Goal: Use online tool/utility

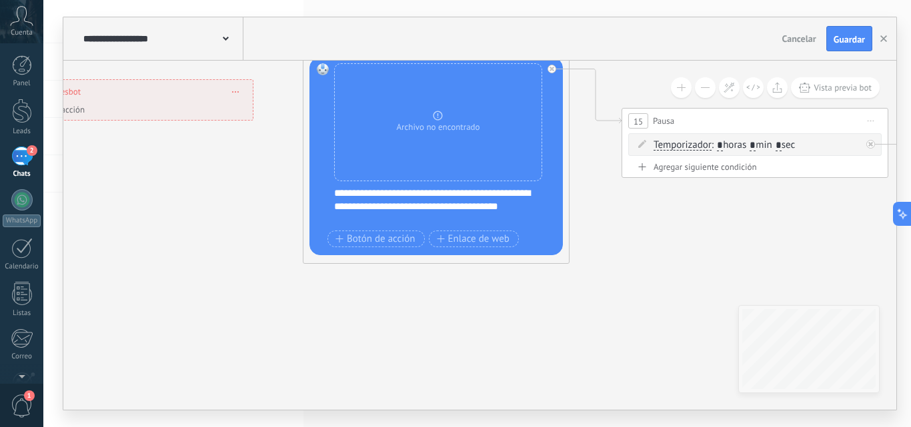
drag, startPoint x: 137, startPoint y: 281, endPoint x: 161, endPoint y: 287, distance: 24.7
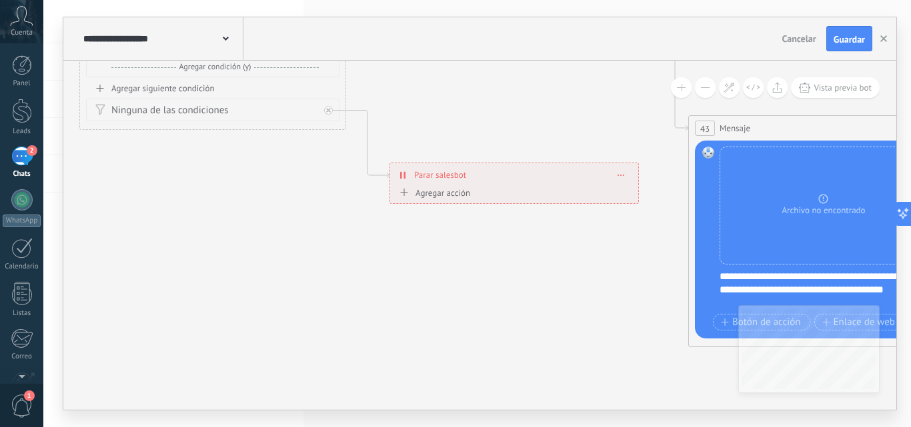
drag, startPoint x: 373, startPoint y: 262, endPoint x: 603, endPoint y: 254, distance: 229.6
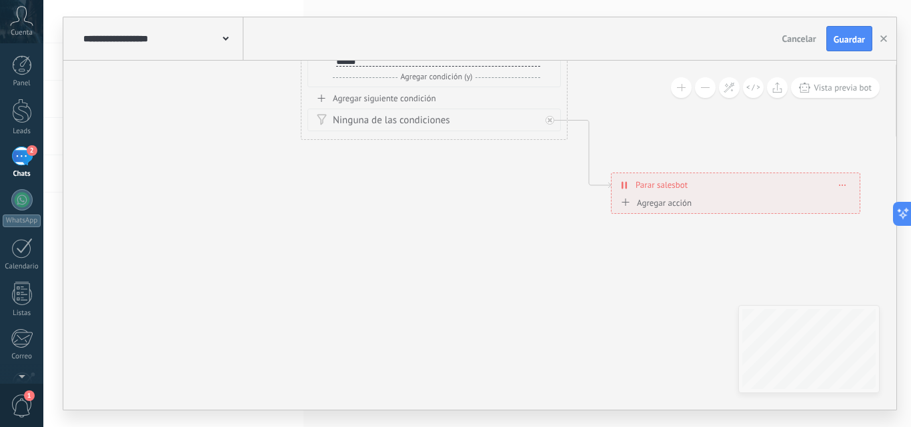
drag, startPoint x: 416, startPoint y: 266, endPoint x: 555, endPoint y: 312, distance: 146.2
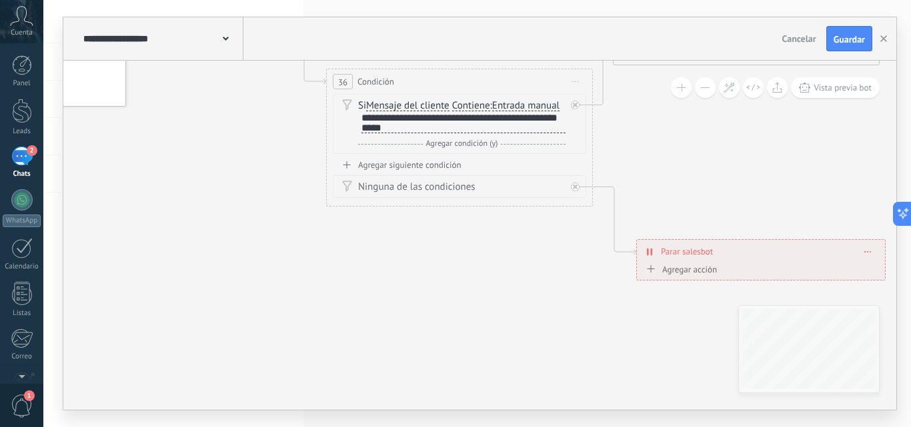
drag, startPoint x: 431, startPoint y: 303, endPoint x: 409, endPoint y: 329, distance: 34.1
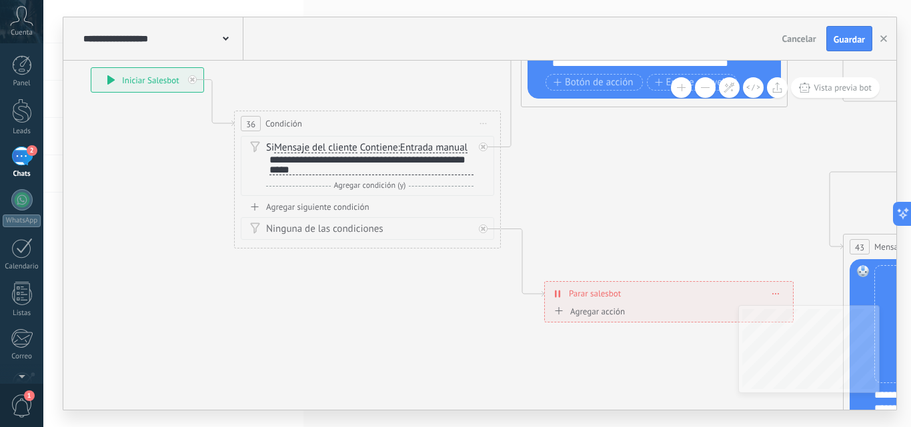
drag, startPoint x: 383, startPoint y: 333, endPoint x: 275, endPoint y: 330, distance: 108.7
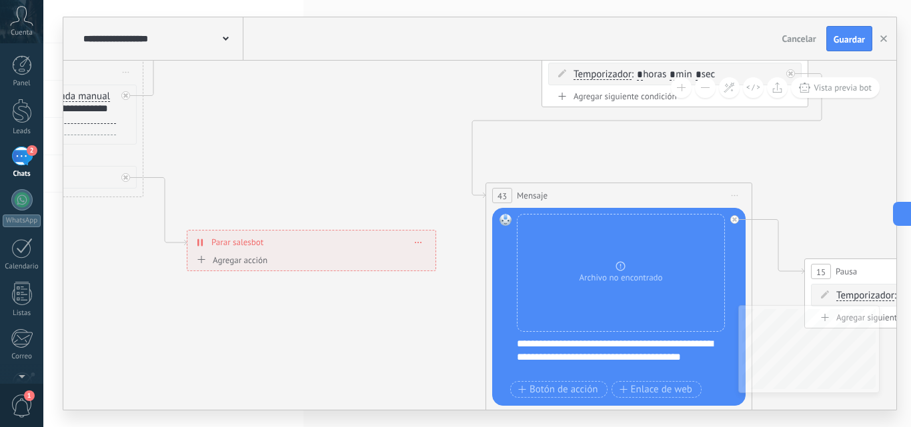
drag, startPoint x: 405, startPoint y: 315, endPoint x: 203, endPoint y: 227, distance: 220.7
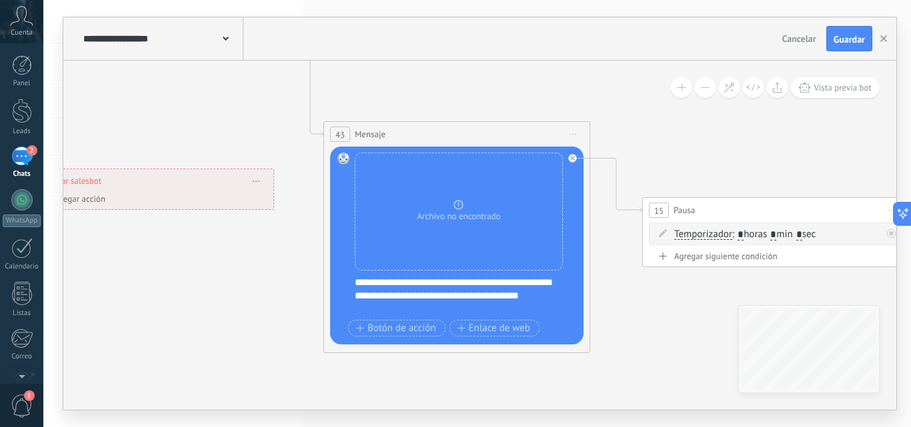
drag, startPoint x: 256, startPoint y: 311, endPoint x: 224, endPoint y: 260, distance: 59.9
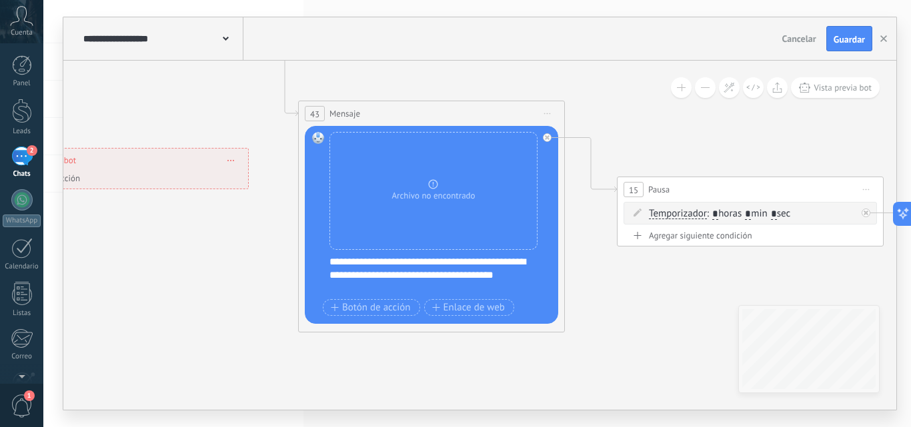
click at [850, 44] on span "Guardar" at bounding box center [849, 39] width 31 height 9
click at [881, 38] on icon "button" at bounding box center [883, 38] width 7 height 7
